Goal: Information Seeking & Learning: Understand process/instructions

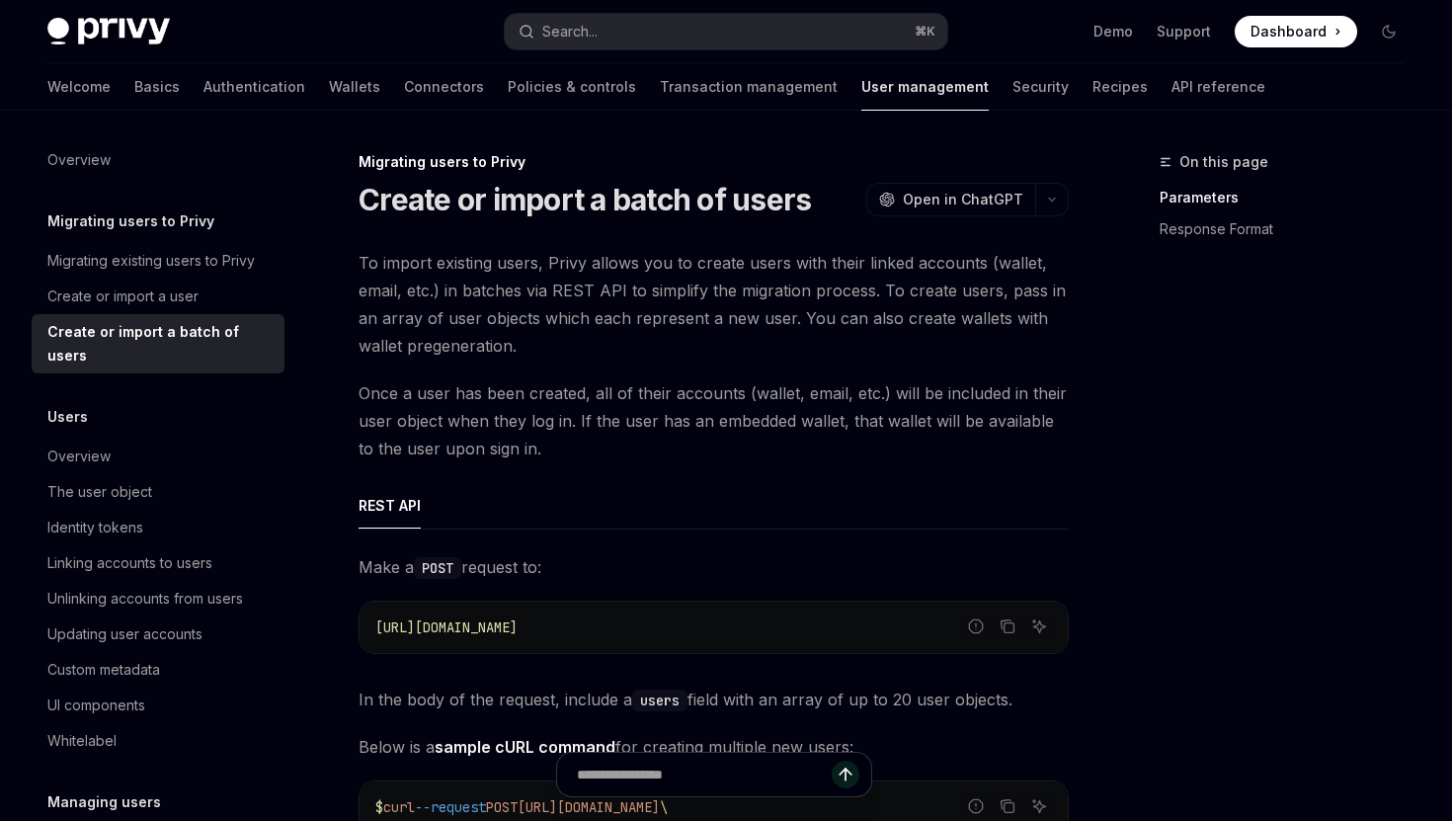
click at [154, 222] on h5 "Migrating users to Privy" at bounding box center [130, 221] width 167 height 24
click at [201, 277] on link "Migrating existing users to Privy" at bounding box center [158, 261] width 253 height 36
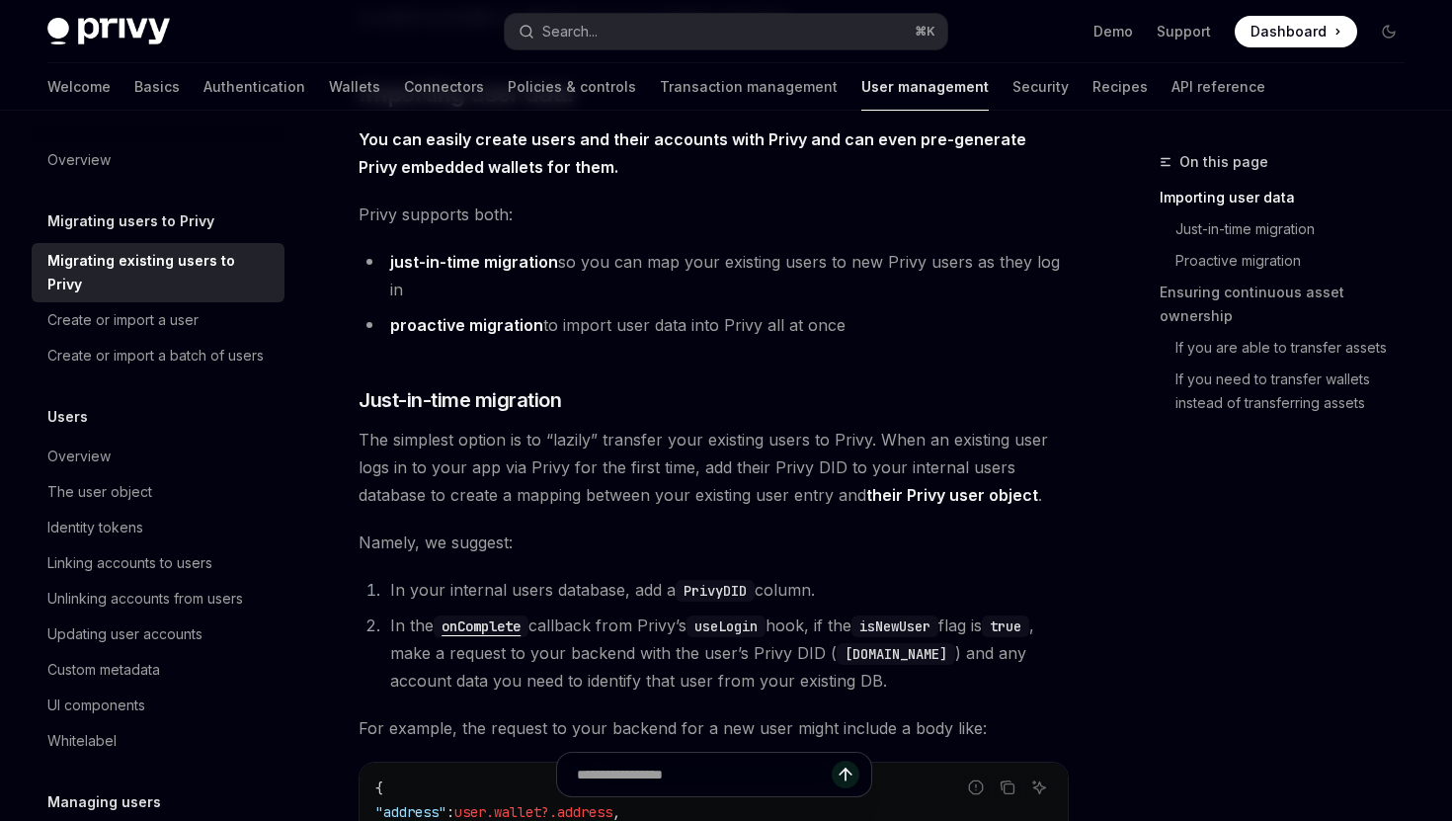
scroll to position [547, 0]
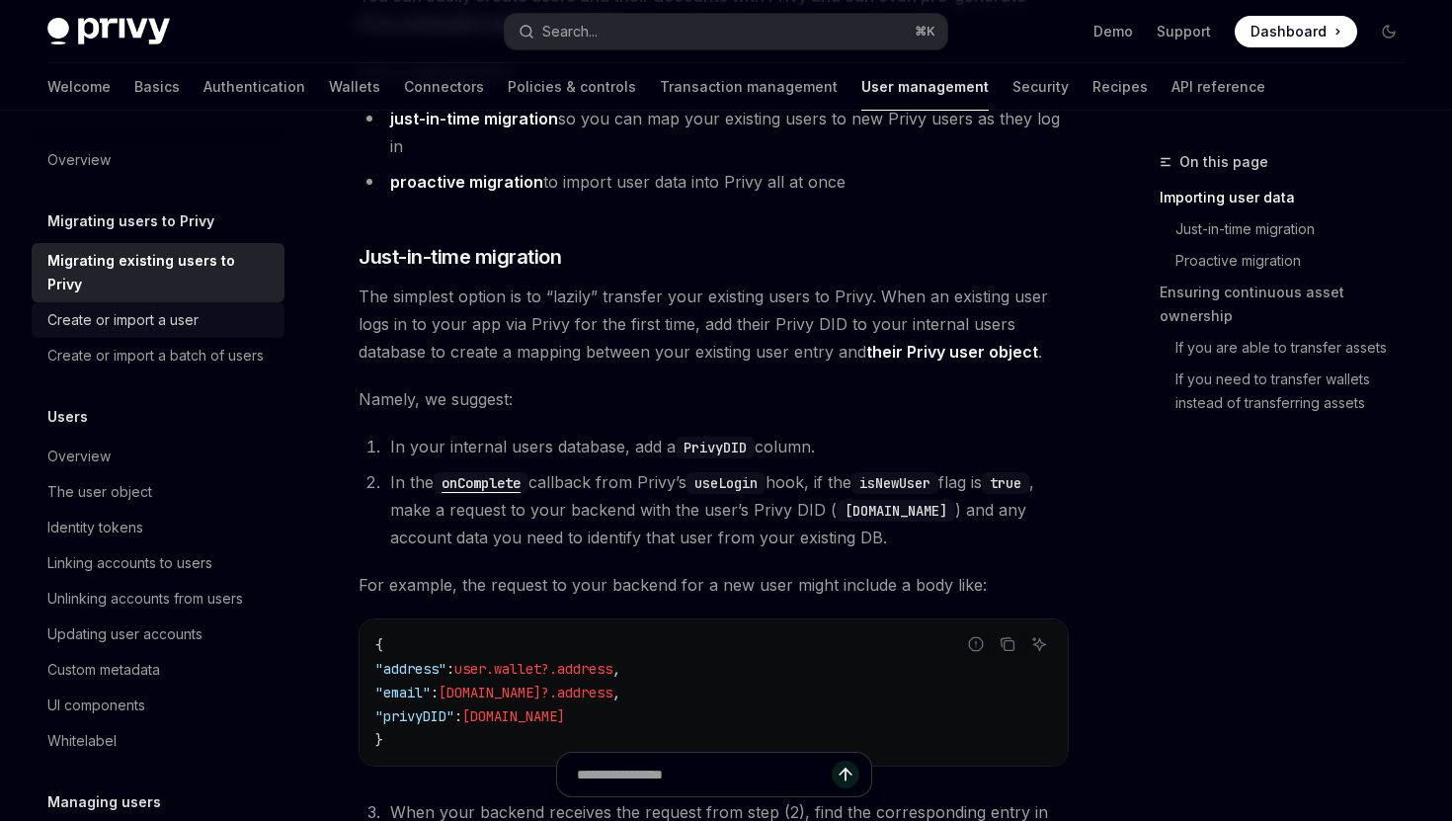
click at [182, 308] on div "Create or import a user" at bounding box center [122, 320] width 151 height 24
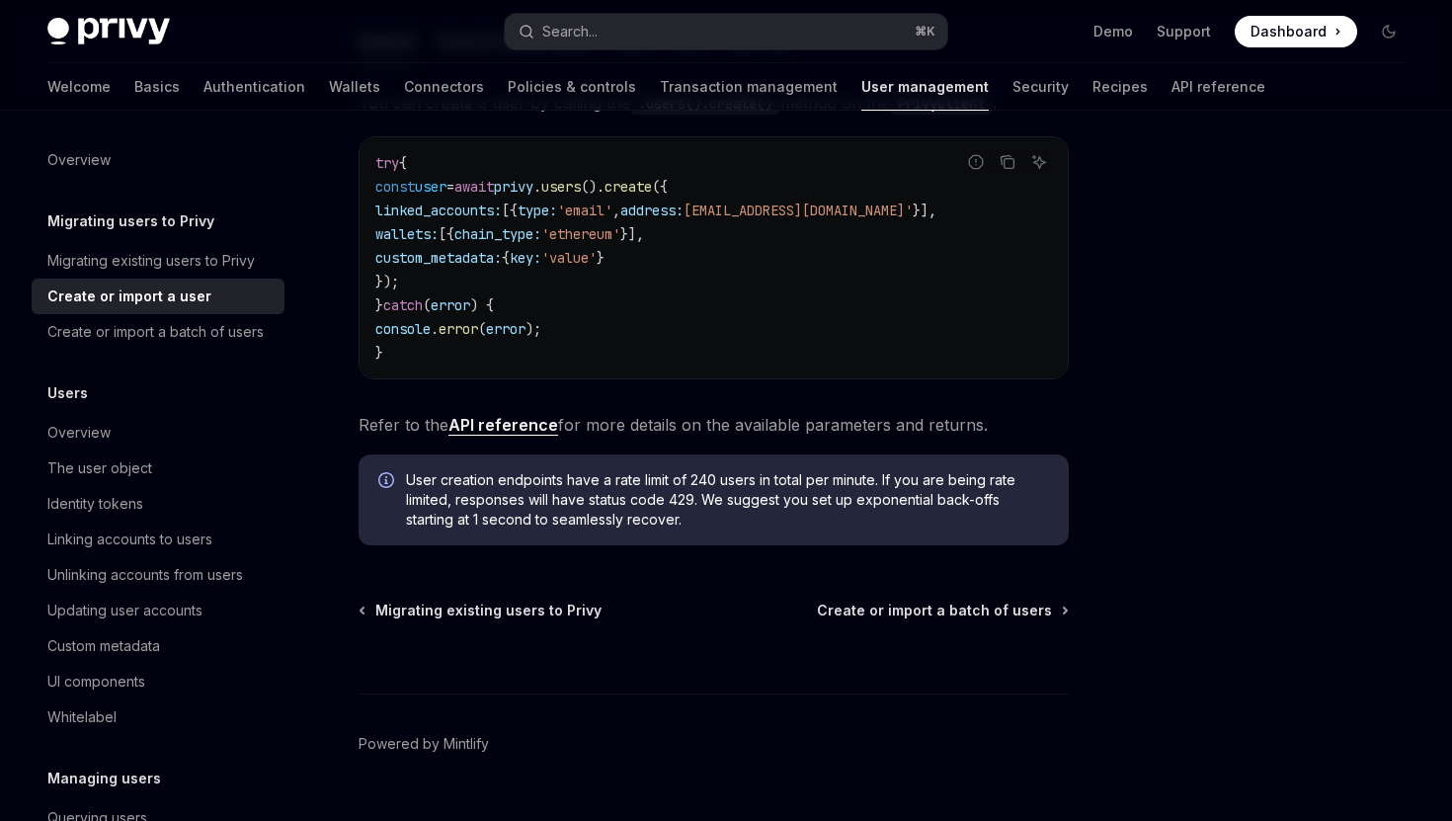
scroll to position [443, 0]
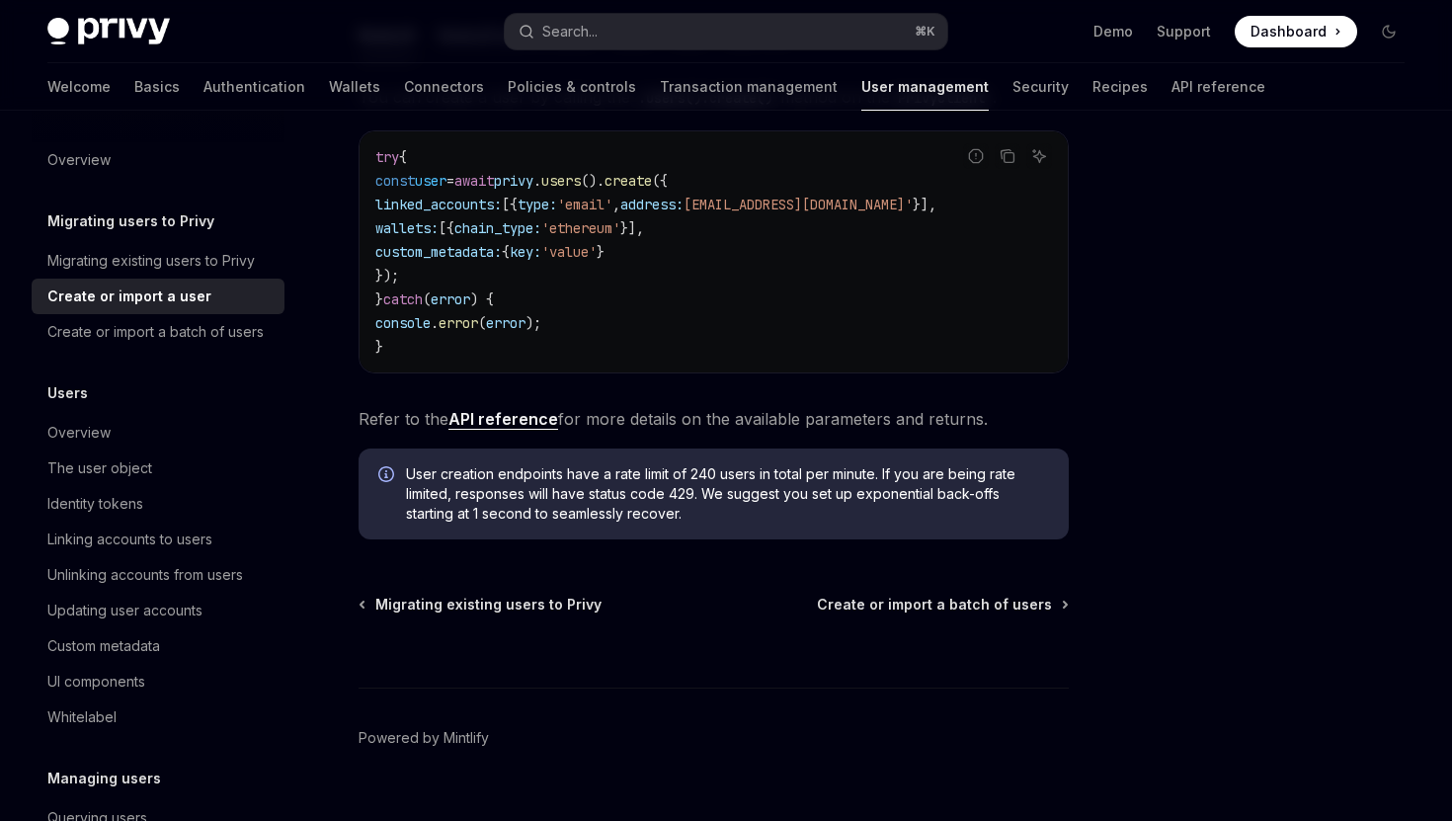
click at [711, 494] on span "User creation endpoints have a rate limit of 240 users in total per minute. If …" at bounding box center [727, 493] width 643 height 59
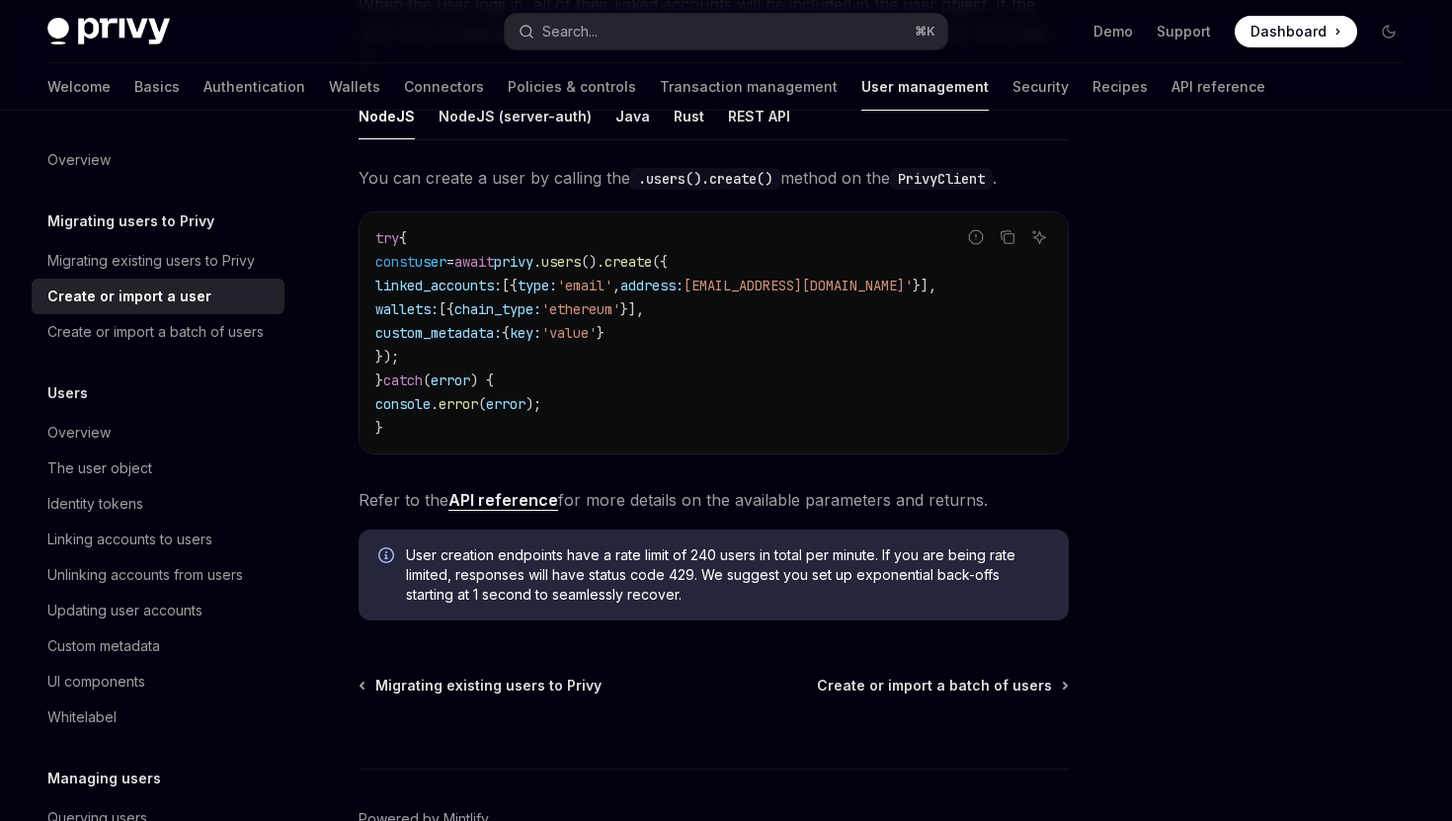
scroll to position [452, 0]
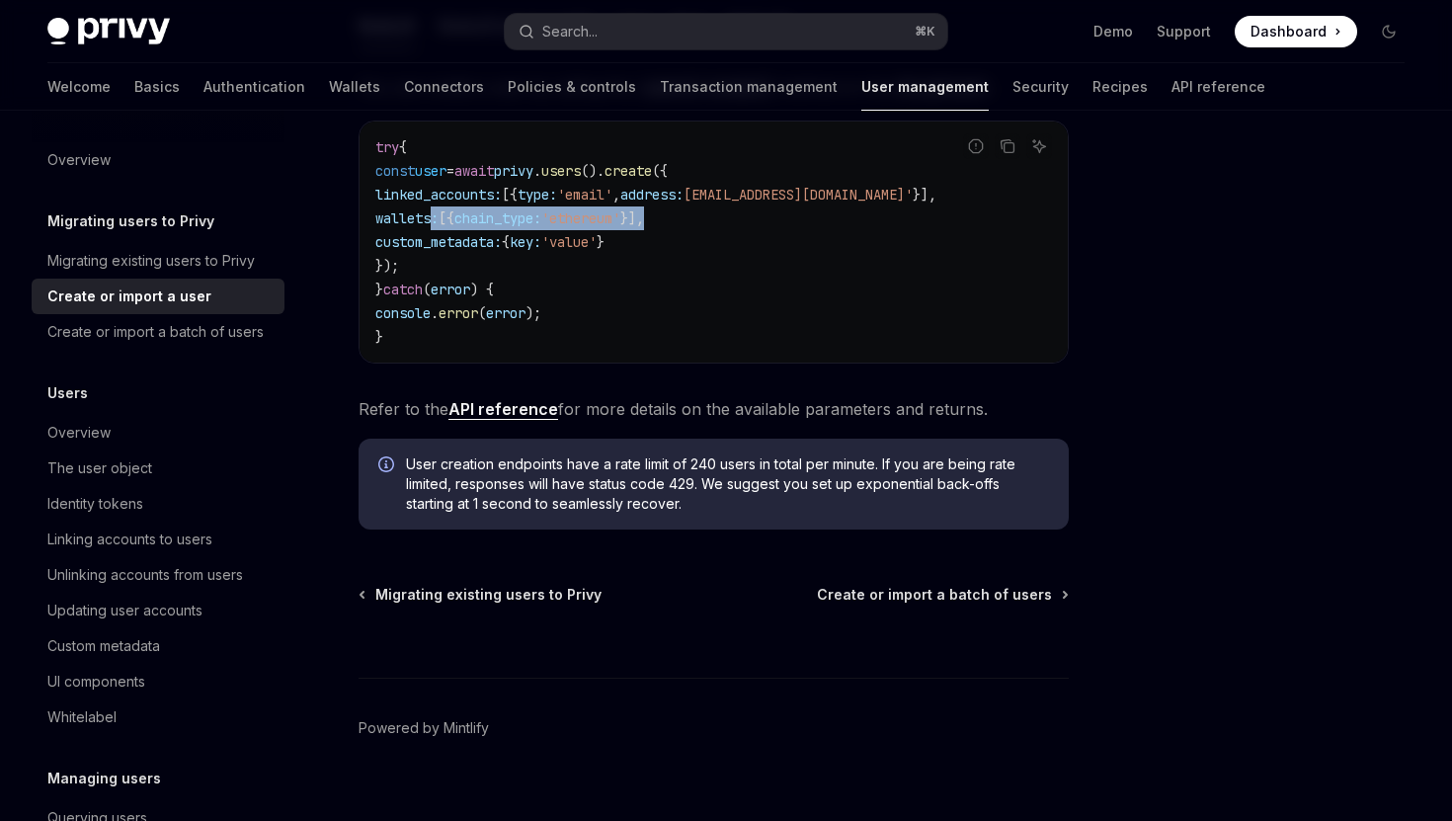
drag, startPoint x: 728, startPoint y: 192, endPoint x: 413, endPoint y: 191, distance: 315.2
click at [413, 191] on code "try { const user = await privy . users (). create ({ linked_accounts: [{ type: …" at bounding box center [713, 241] width 677 height 213
click at [766, 298] on code "try { const user = await privy . users (). create ({ linked_accounts: [{ type: …" at bounding box center [713, 241] width 677 height 213
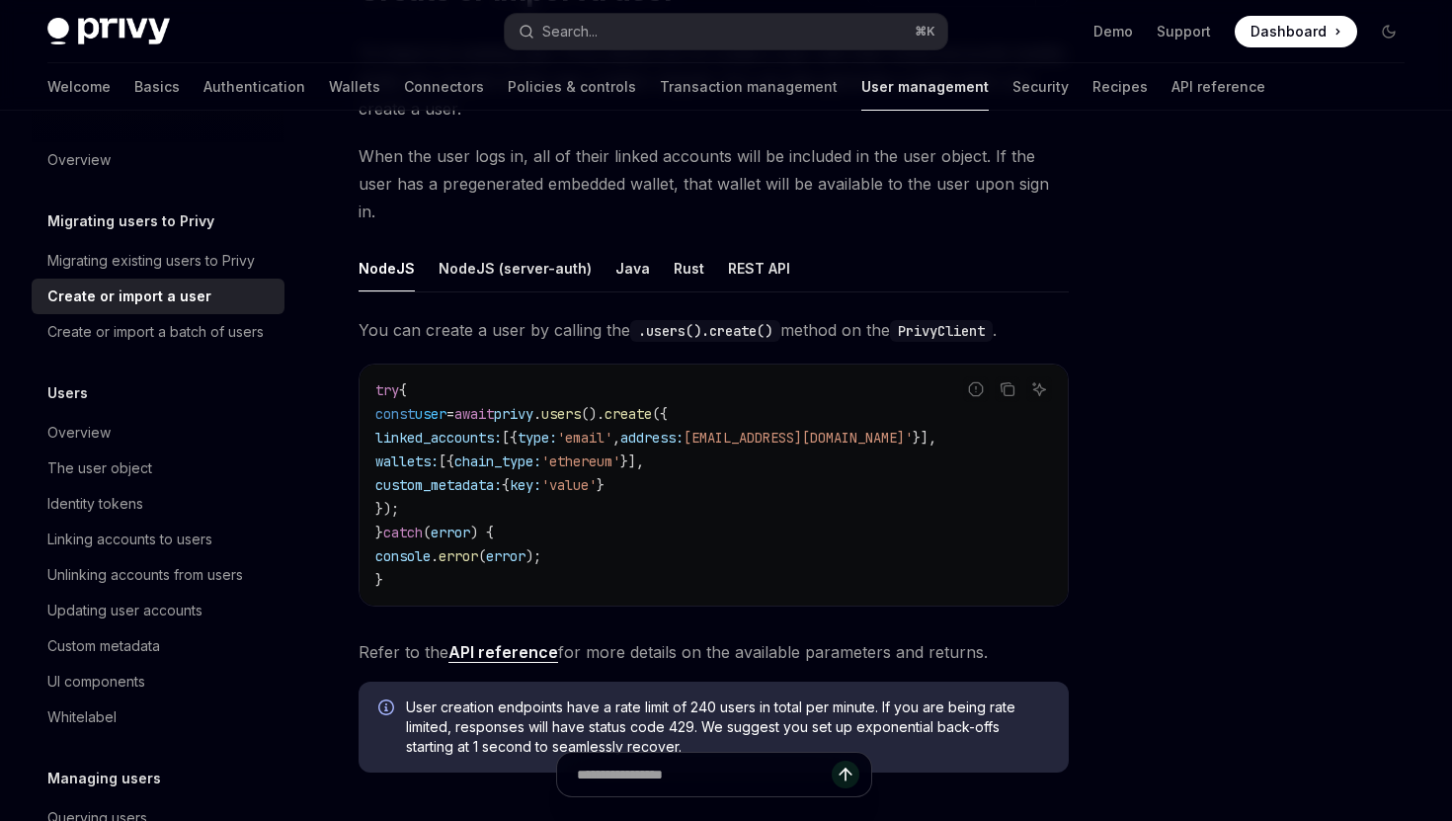
scroll to position [203, 0]
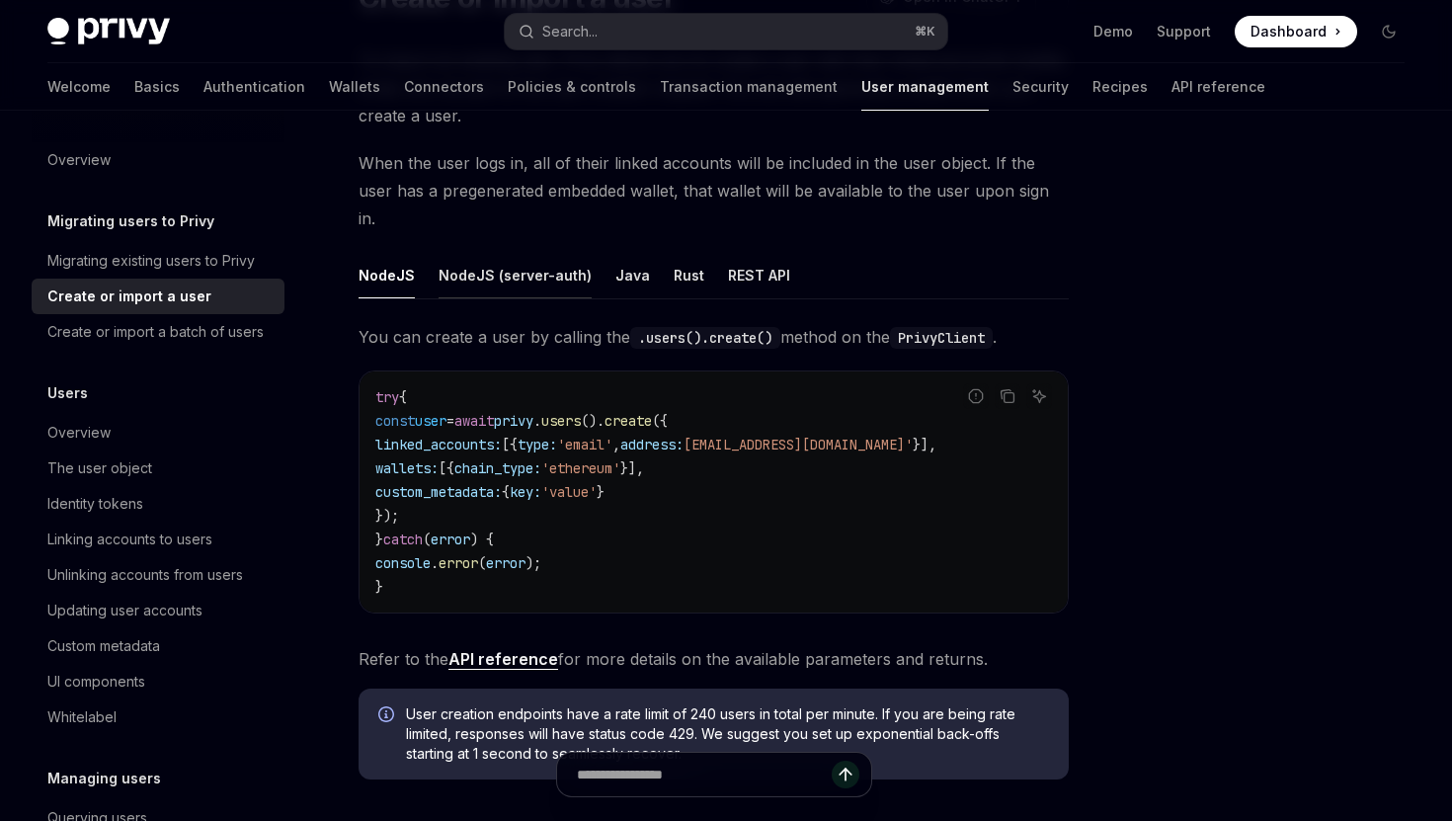
click at [539, 252] on div "NodeJS (server-auth)" at bounding box center [515, 275] width 153 height 46
type textarea "*"
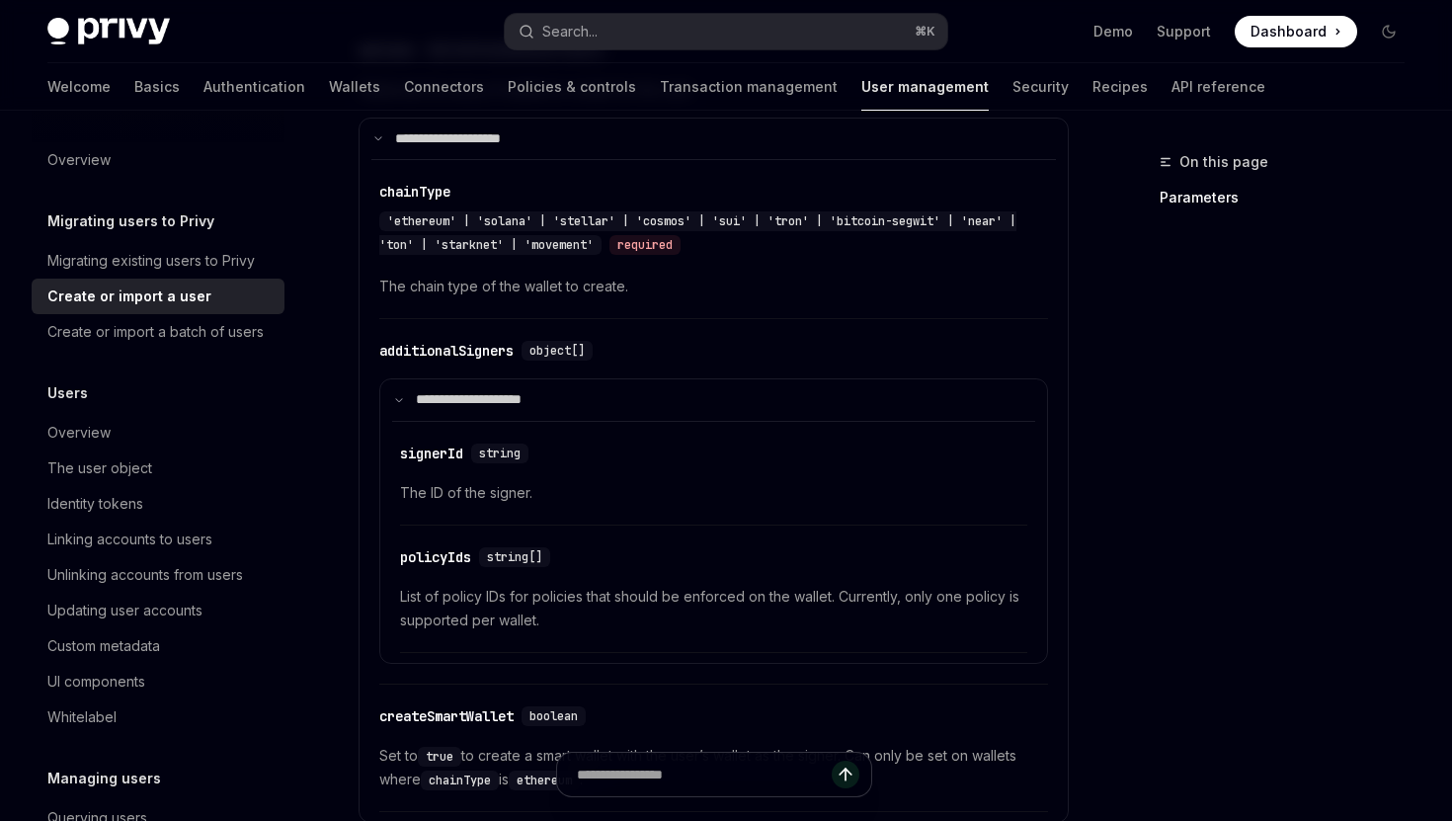
scroll to position [1409, 0]
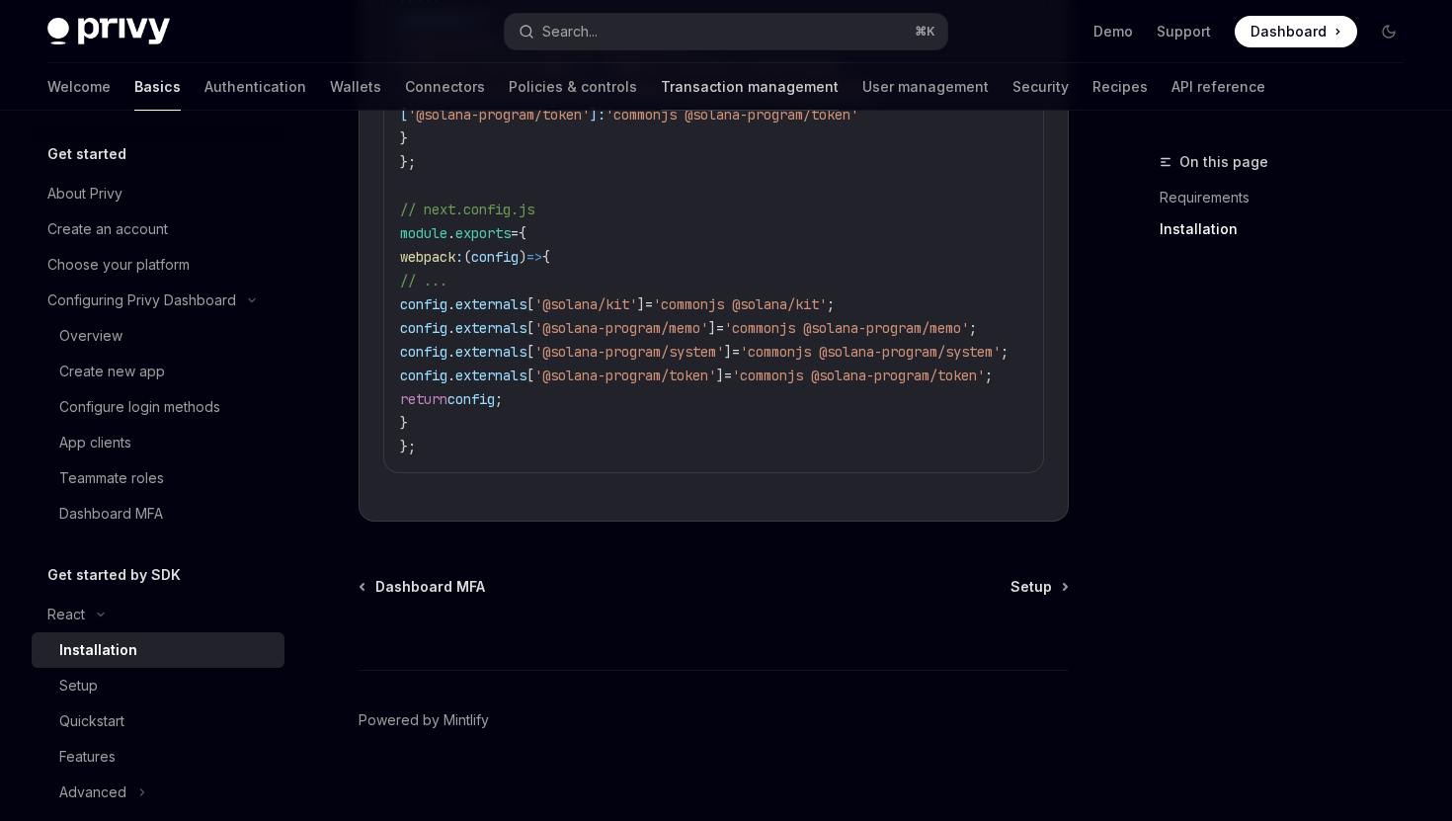
scroll to position [404, 0]
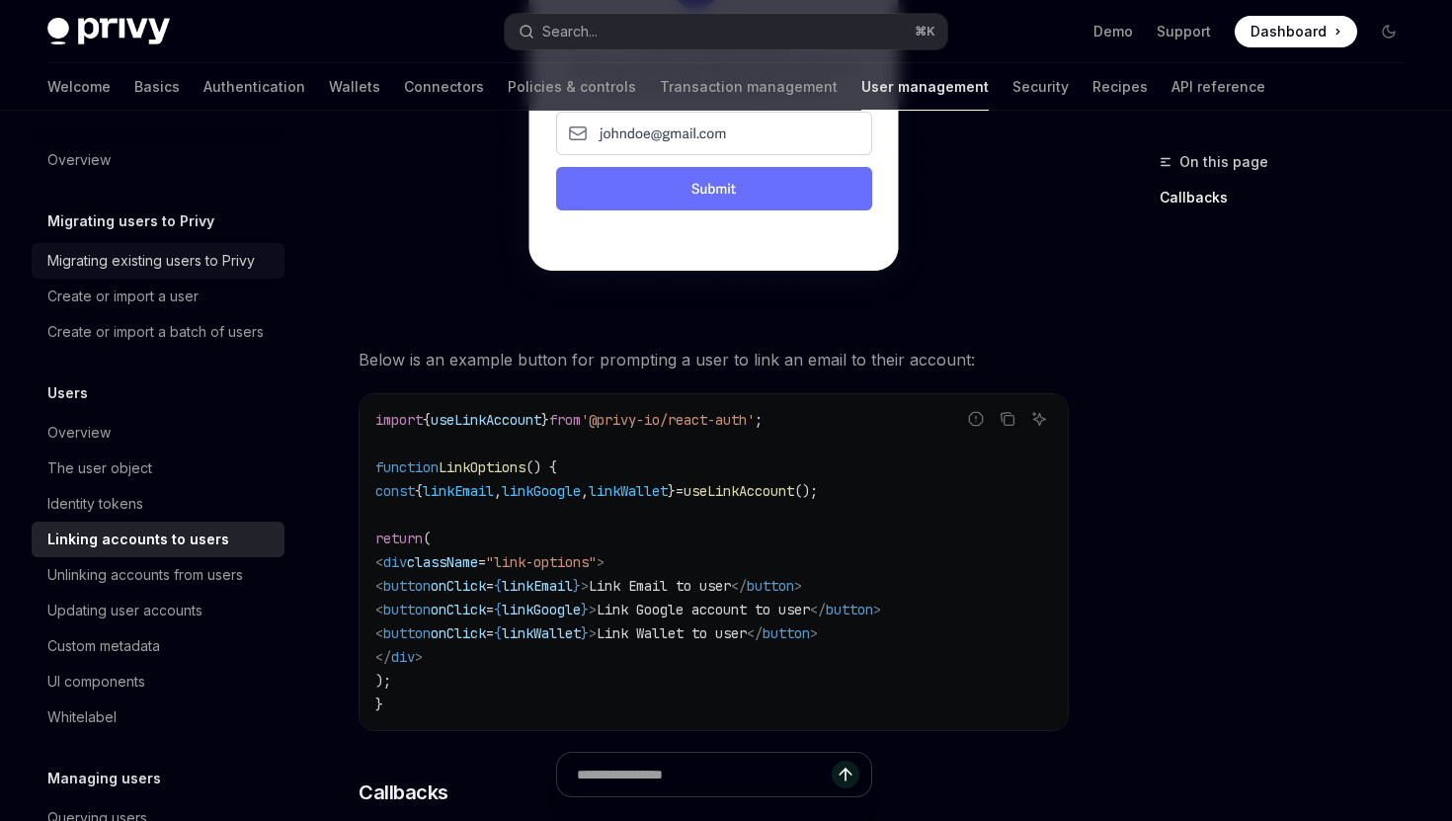
click at [186, 263] on div "Migrating existing users to Privy" at bounding box center [150, 261] width 207 height 24
type textarea "*"
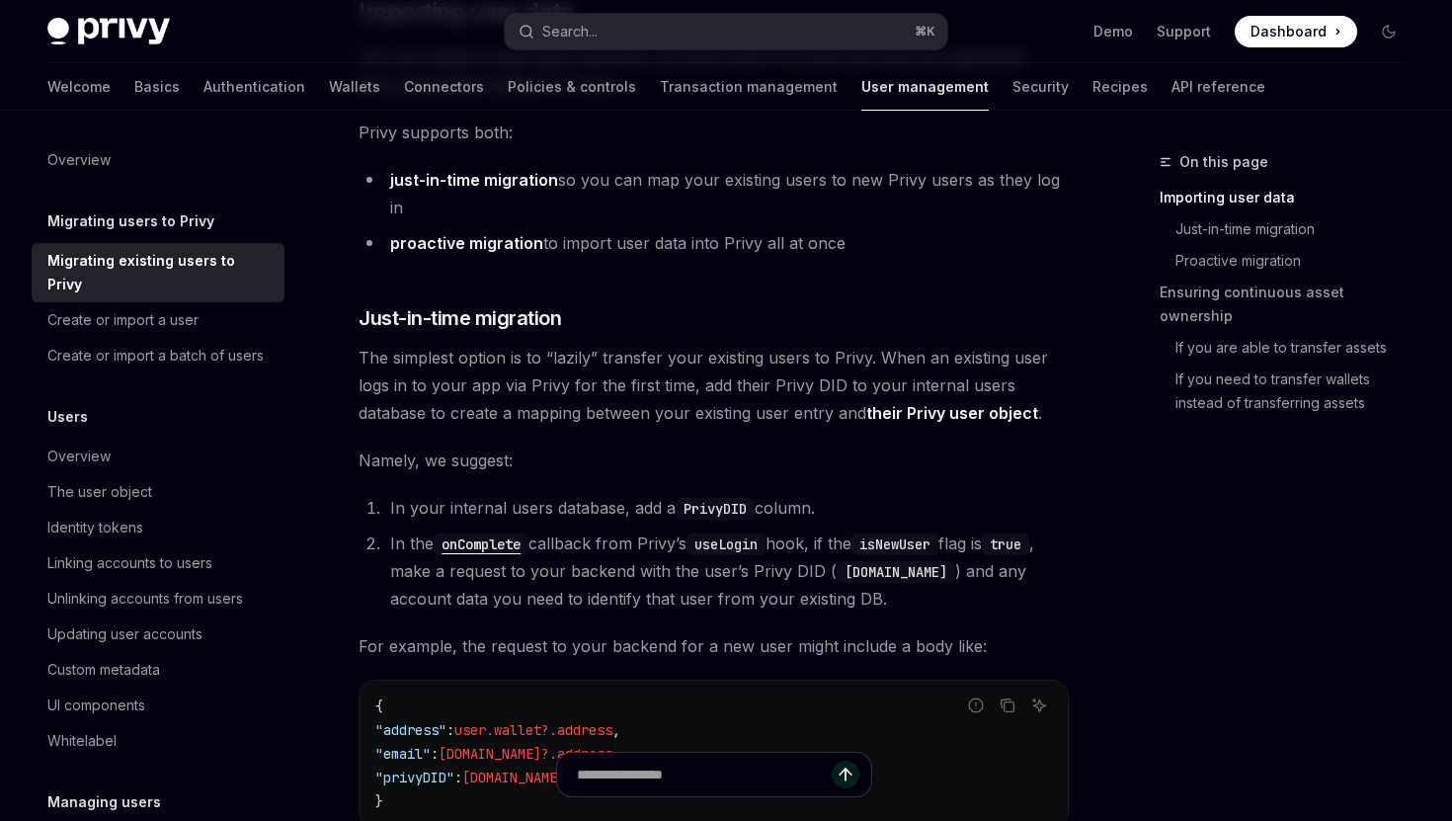
scroll to position [535, 0]
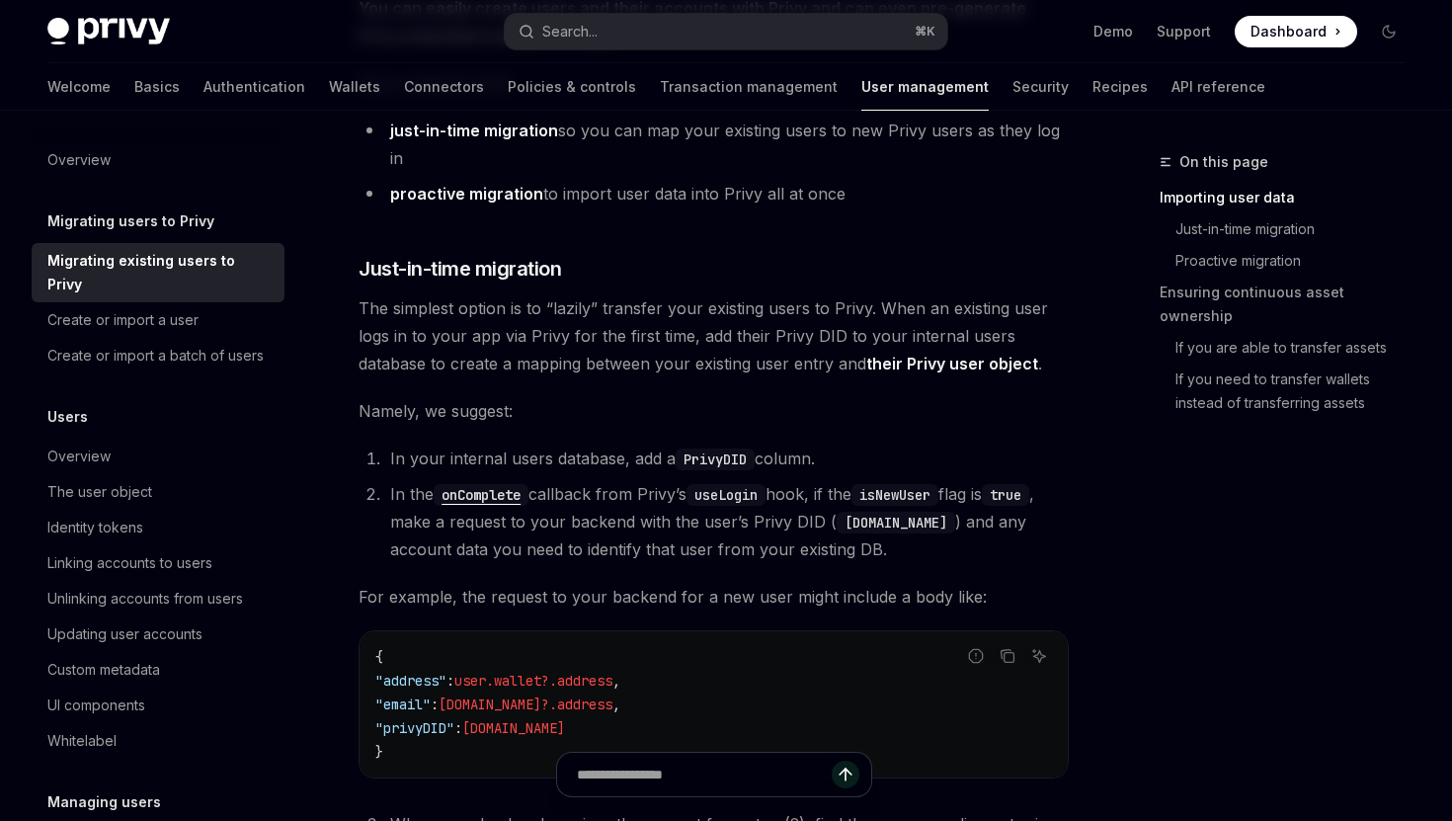
click at [652, 494] on li "In the onComplete callback from Privy’s useLogin hook, if the isNewUser flag is…" at bounding box center [726, 521] width 685 height 83
click at [634, 518] on li "In the onComplete callback from Privy’s useLogin hook, if the isNewUser flag is…" at bounding box center [726, 521] width 685 height 83
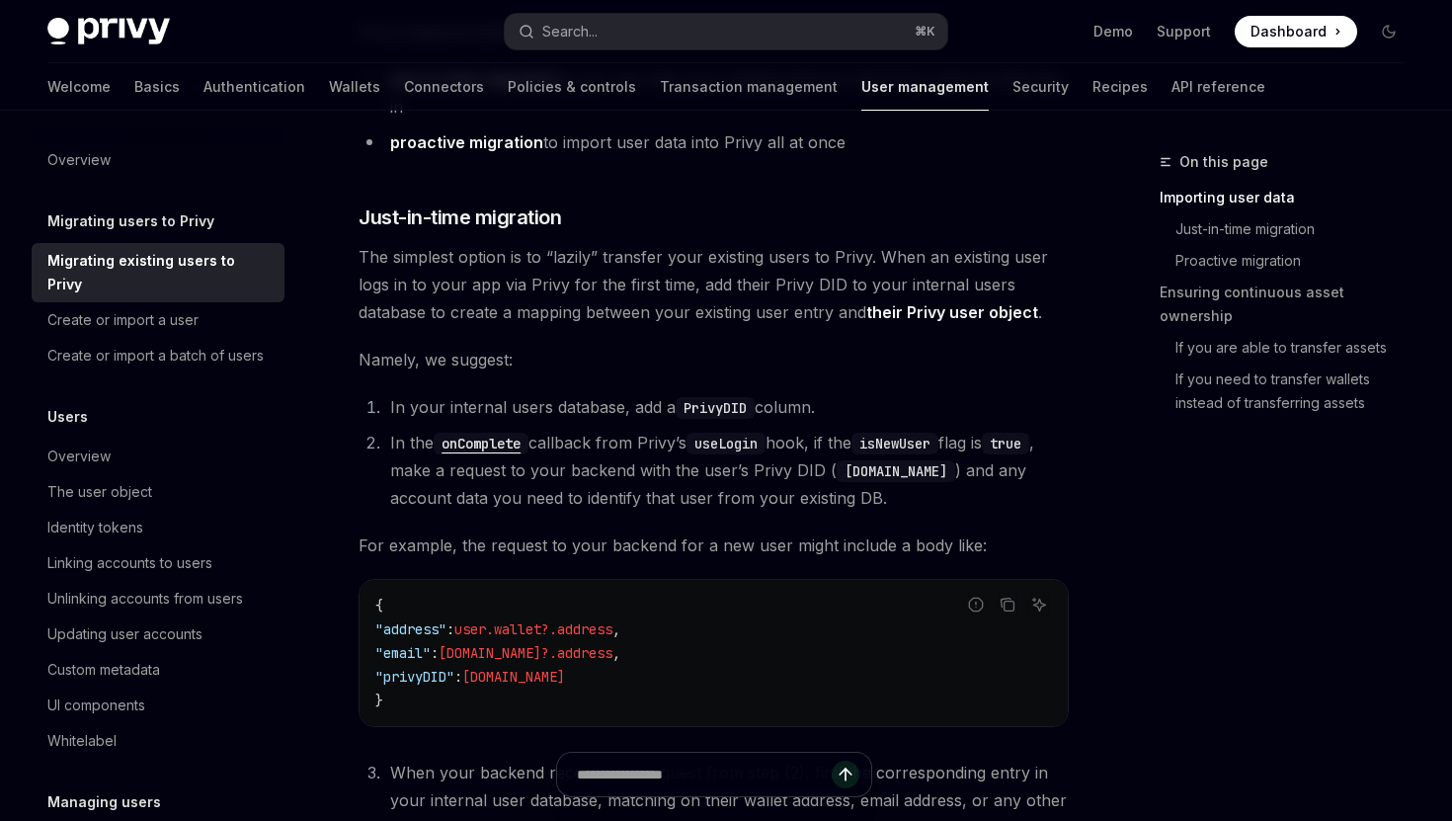
scroll to position [590, 0]
drag, startPoint x: 842, startPoint y: 402, endPoint x: 362, endPoint y: 408, distance: 480.2
click at [362, 404] on ol "In your internal users database, add a PrivyDID column. In the onComplete callb…" at bounding box center [714, 449] width 710 height 119
click at [770, 494] on li "In the onComplete callback from Privy’s useLogin hook, if the isNewUser flag is…" at bounding box center [726, 467] width 685 height 83
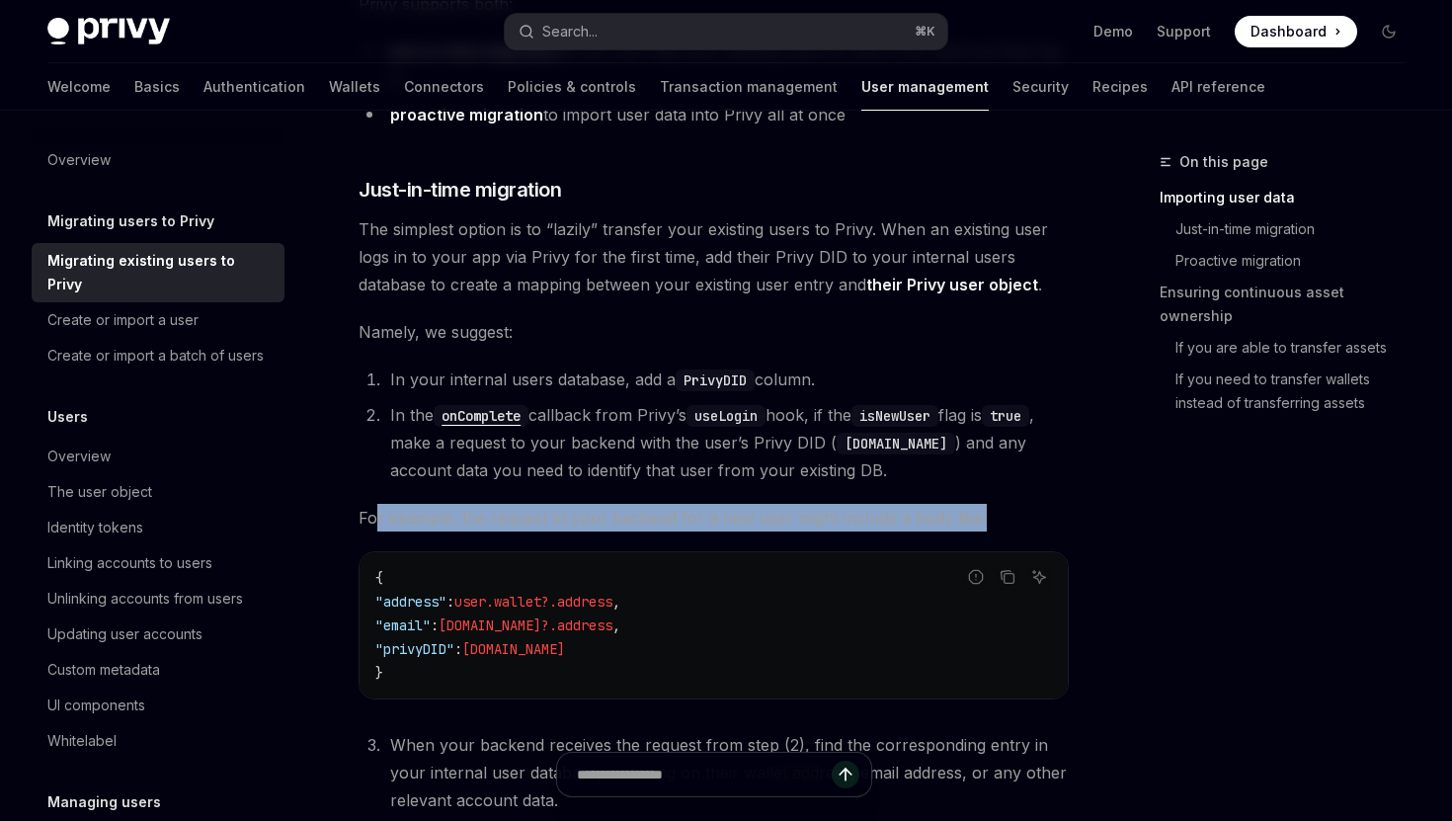
drag, startPoint x: 984, startPoint y: 516, endPoint x: 369, endPoint y: 515, distance: 615.5
click at [369, 515] on span "For example, the request to your backend for a new user might include a body li…" at bounding box center [714, 518] width 710 height 28
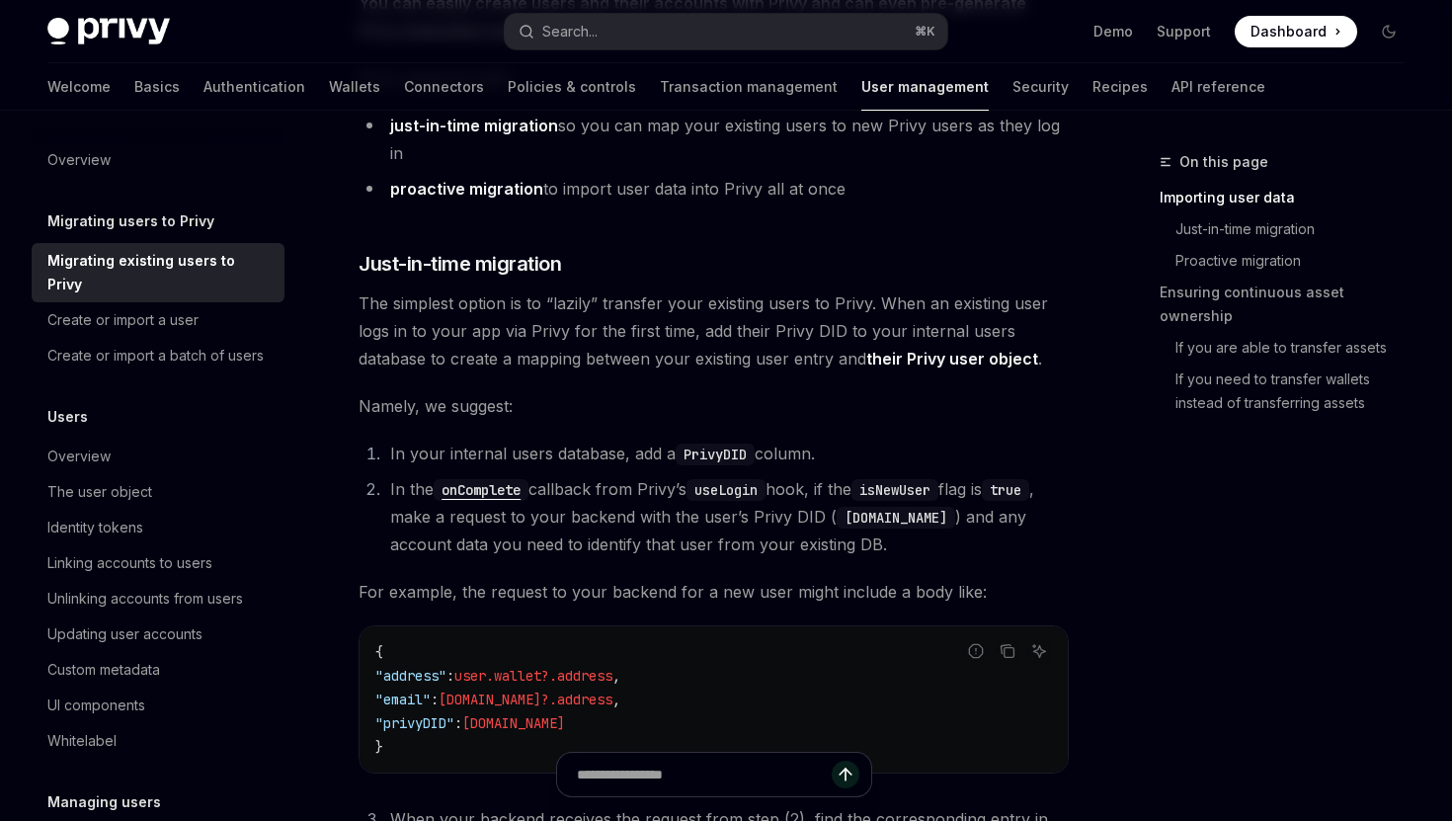
scroll to position [529, 0]
